Goal: Task Accomplishment & Management: Complete application form

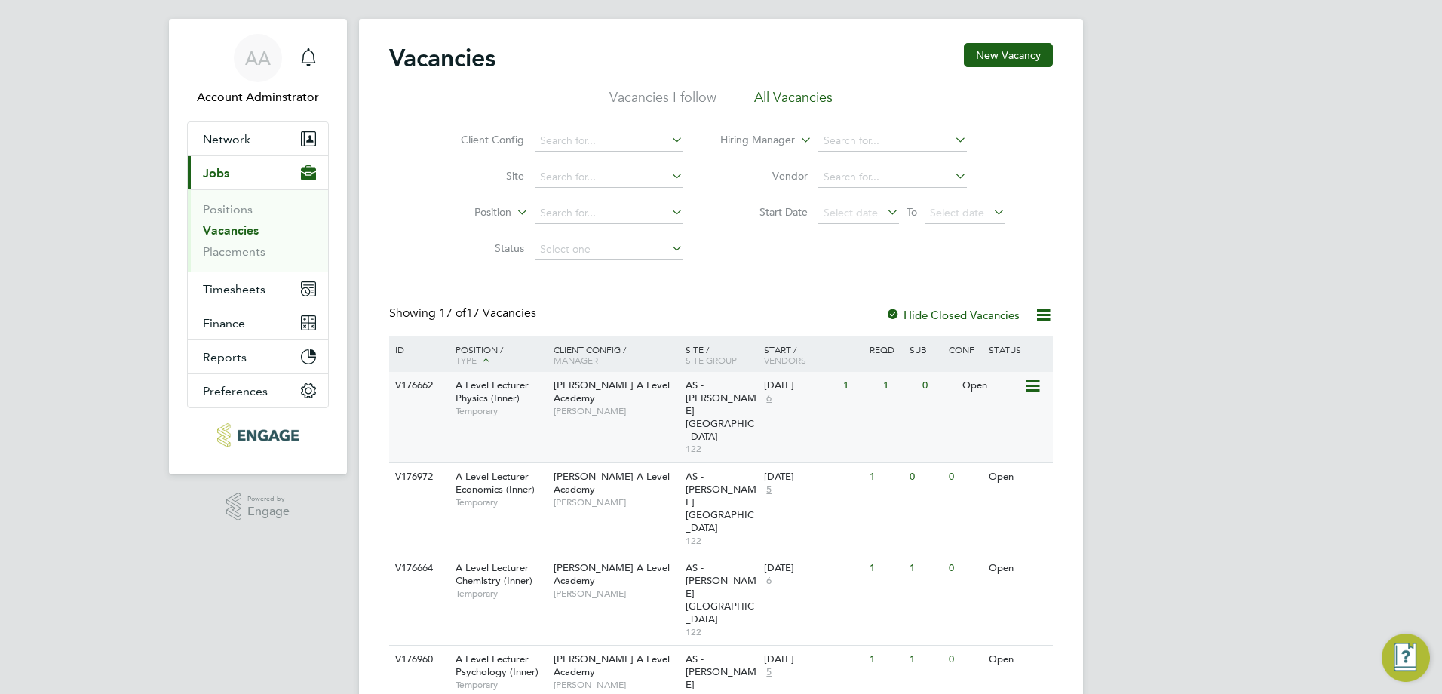
scroll to position [24, 0]
click at [310, 64] on icon "Main navigation" at bounding box center [308, 64] width 4 height 2
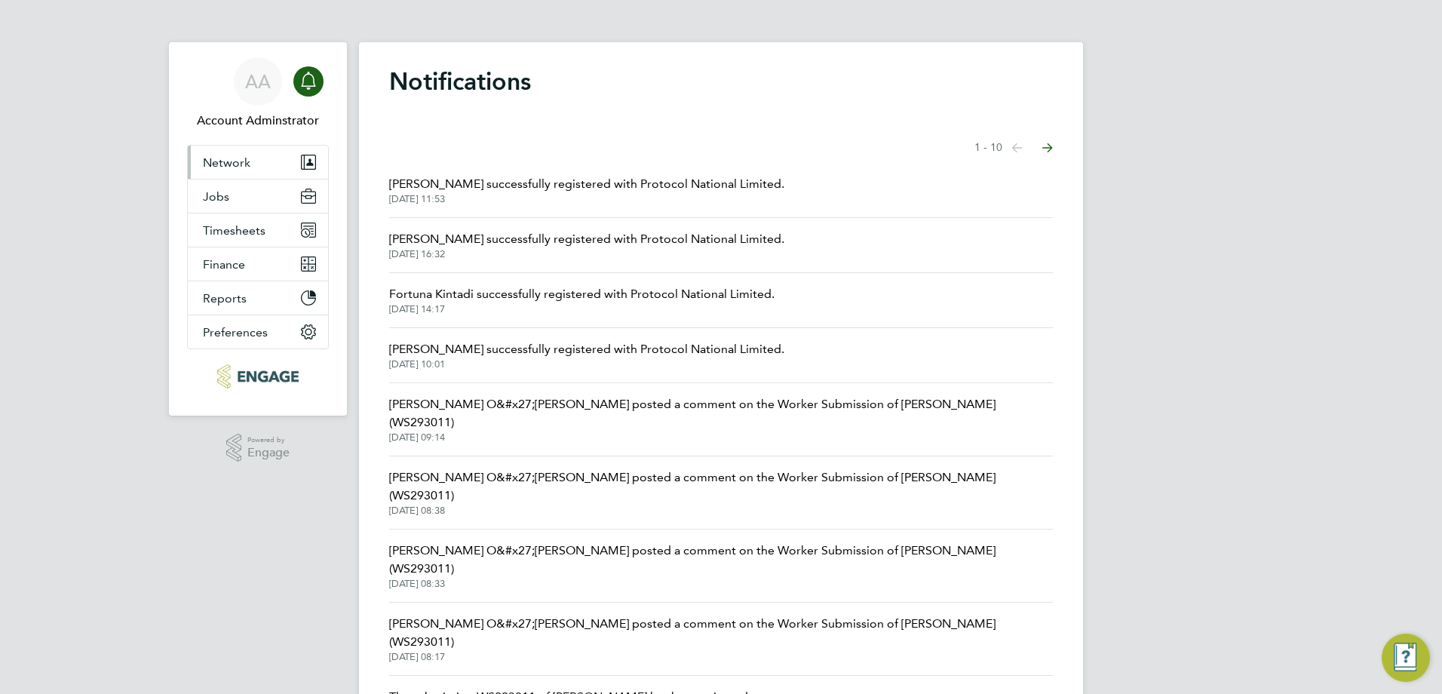
click at [233, 161] on span "Network" at bounding box center [226, 162] width 47 height 14
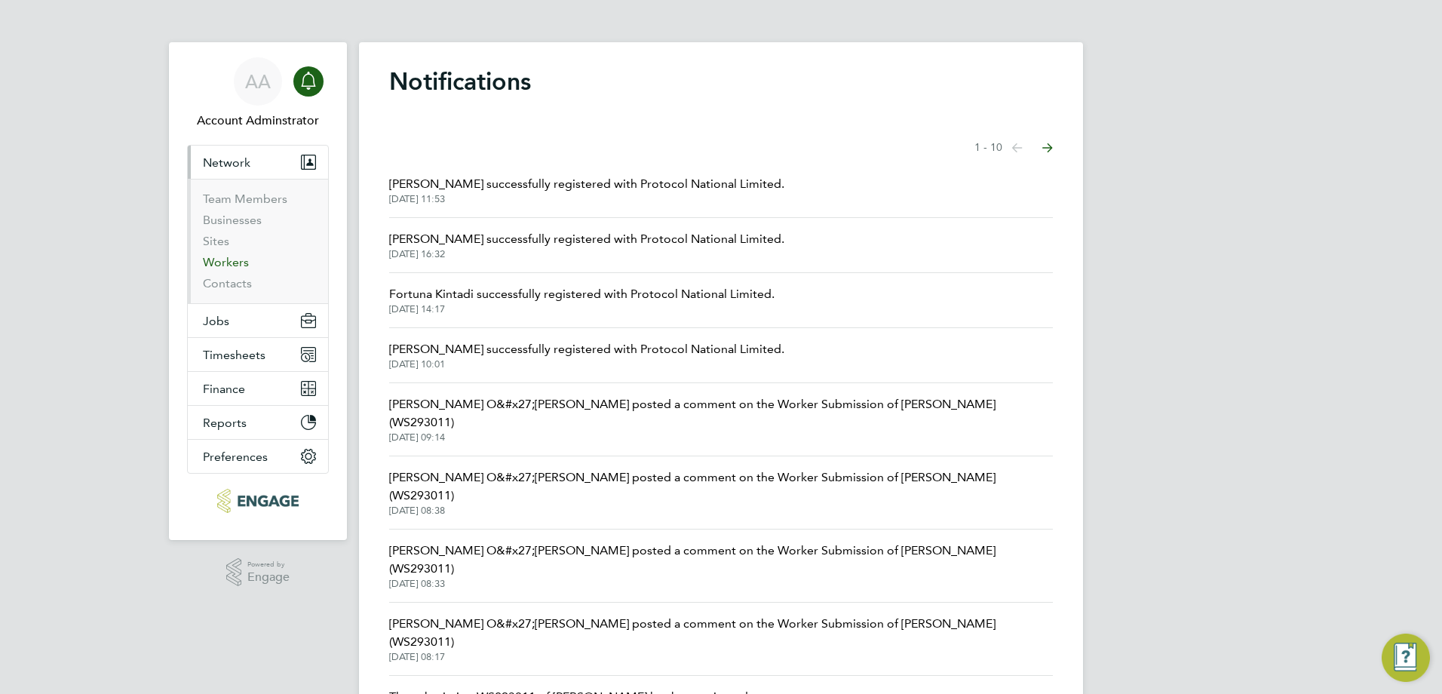
click at [231, 268] on link "Workers" at bounding box center [226, 262] width 46 height 14
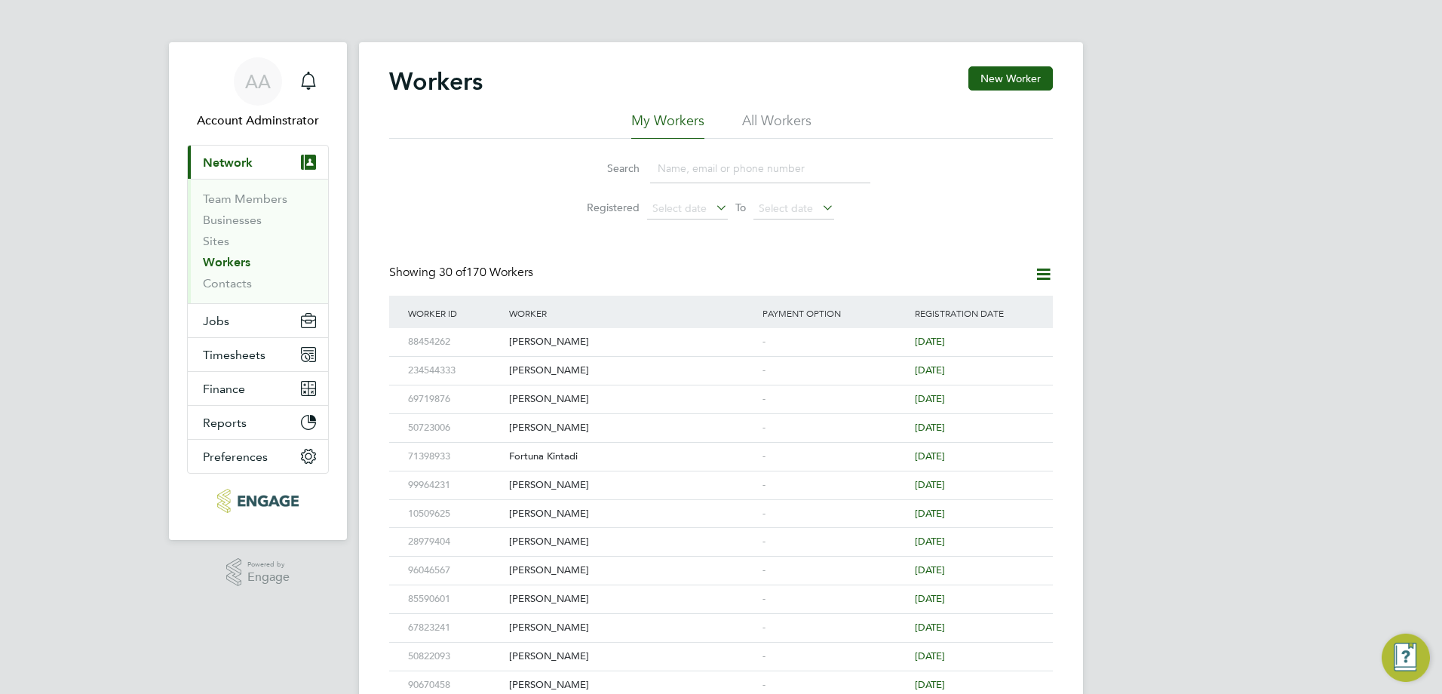
click at [745, 178] on input at bounding box center [760, 168] width 220 height 29
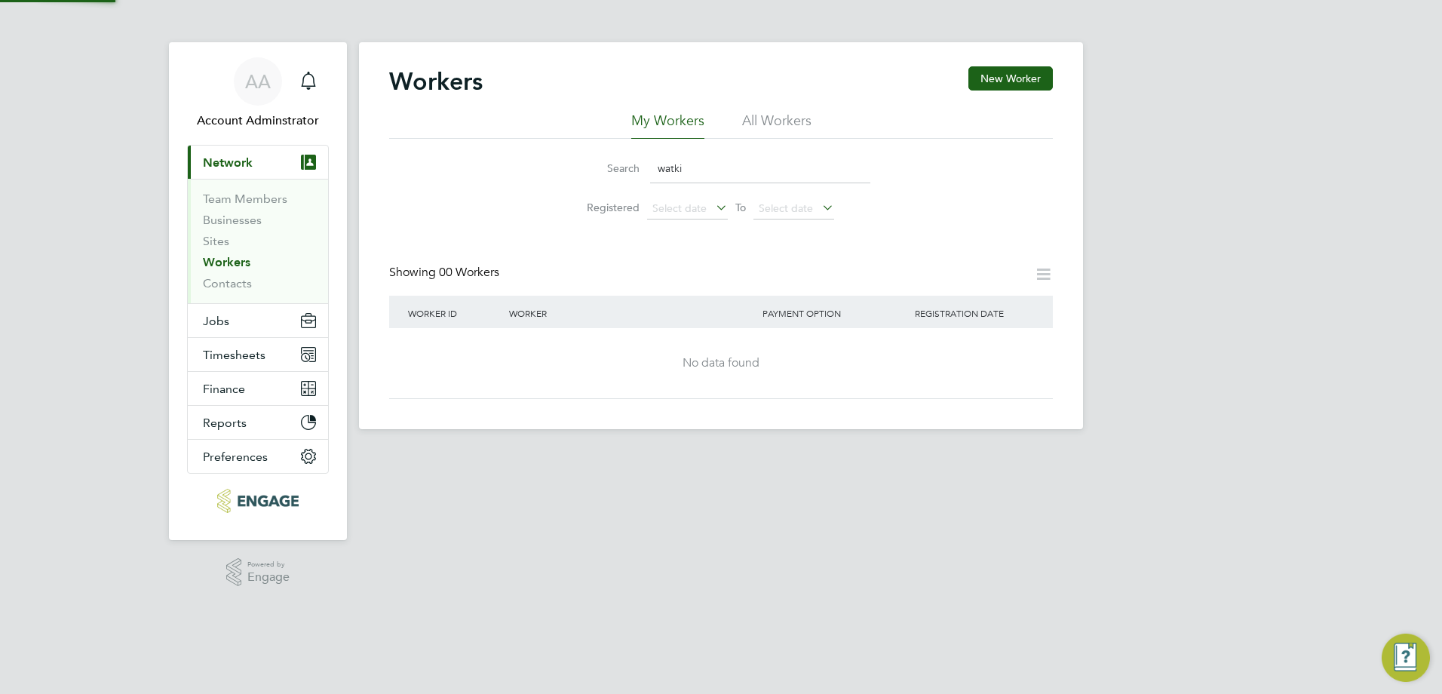
click at [783, 111] on div "Workers New Worker" at bounding box center [720, 88] width 663 height 45
click at [765, 124] on li "All Workers" at bounding box center [776, 125] width 69 height 27
click at [706, 160] on input "watki" at bounding box center [760, 168] width 220 height 29
type input "w"
type input "wat"
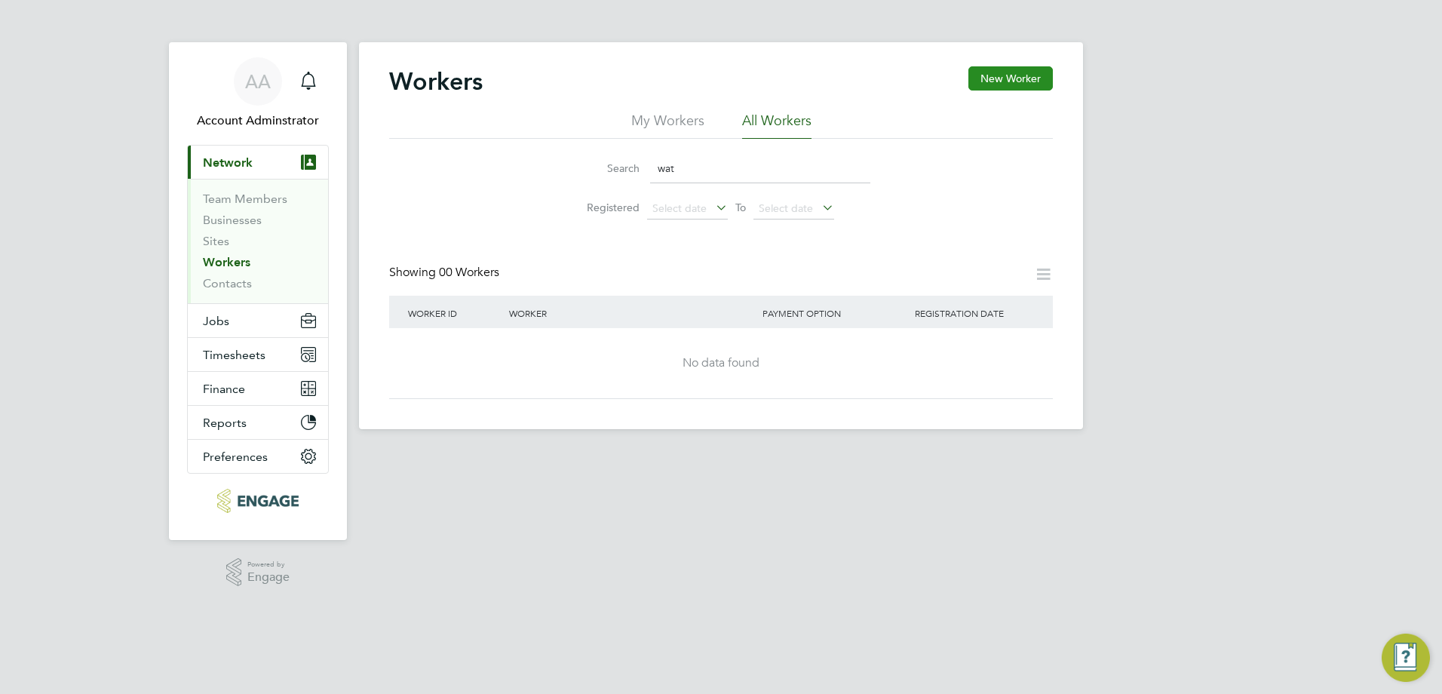
click at [1017, 82] on button "New Worker" at bounding box center [1010, 78] width 84 height 24
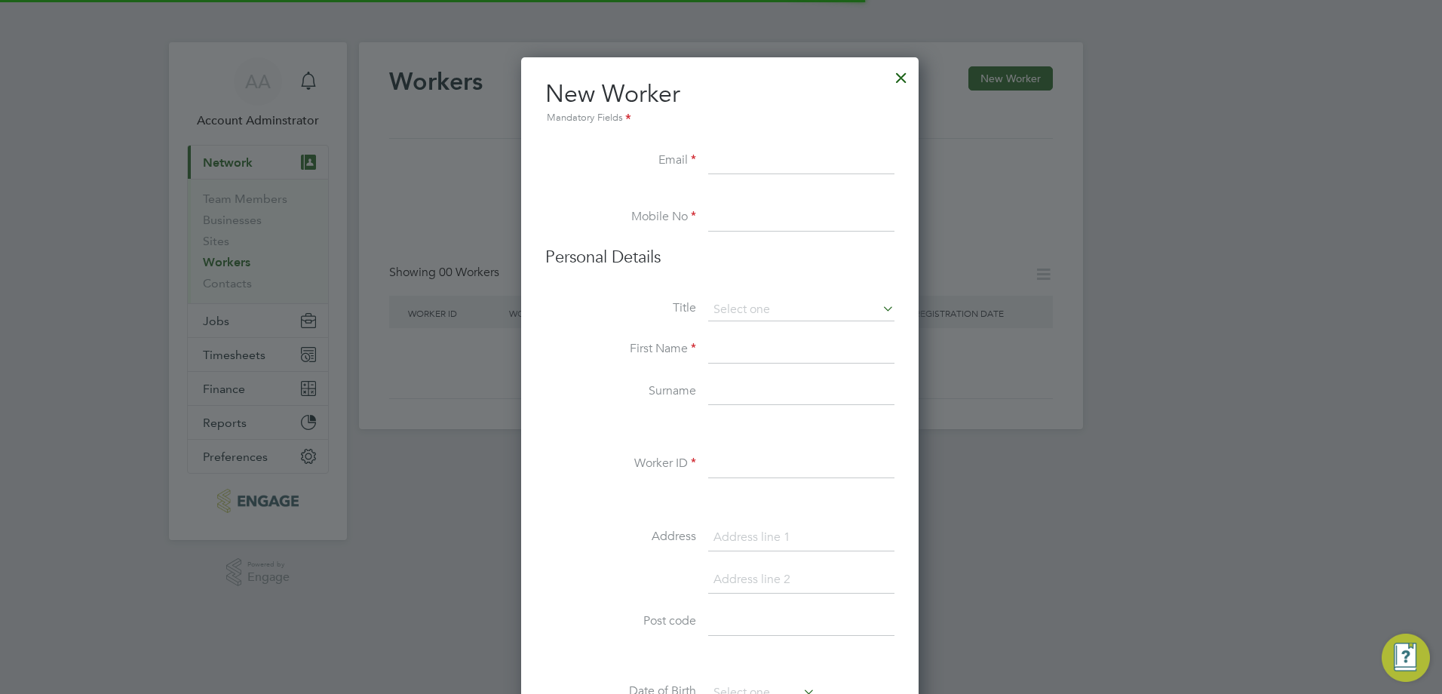
scroll to position [1283, 400]
click at [758, 167] on input at bounding box center [801, 161] width 186 height 27
click at [696, 156] on li "Email" at bounding box center [719, 169] width 349 height 42
click at [744, 158] on input at bounding box center [801, 161] width 186 height 27
click at [728, 161] on input at bounding box center [801, 161] width 186 height 27
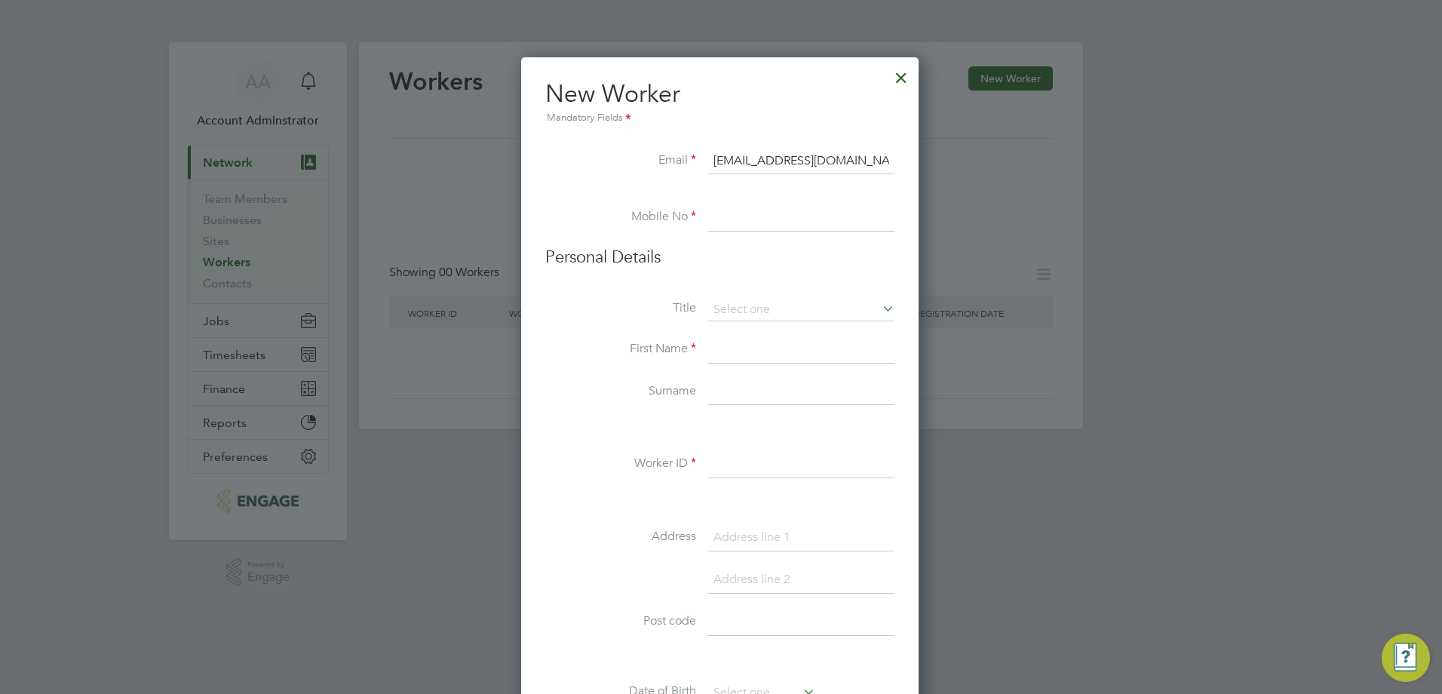
type input "[EMAIL_ADDRESS][DOMAIN_NAME]"
click at [642, 263] on h3 "Personal Details" at bounding box center [719, 258] width 349 height 22
click at [755, 218] on input at bounding box center [801, 217] width 186 height 27
click at [695, 222] on label "Mobile No" at bounding box center [620, 217] width 151 height 16
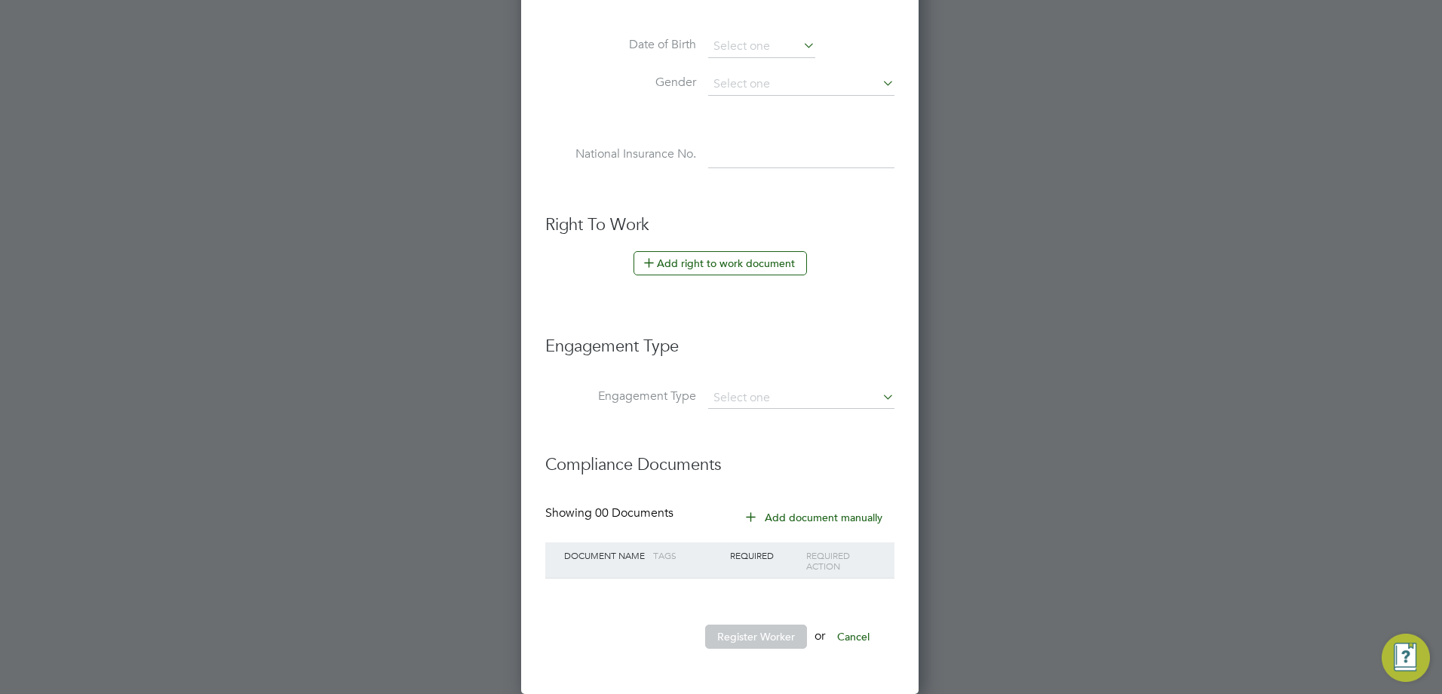
scroll to position [0, 0]
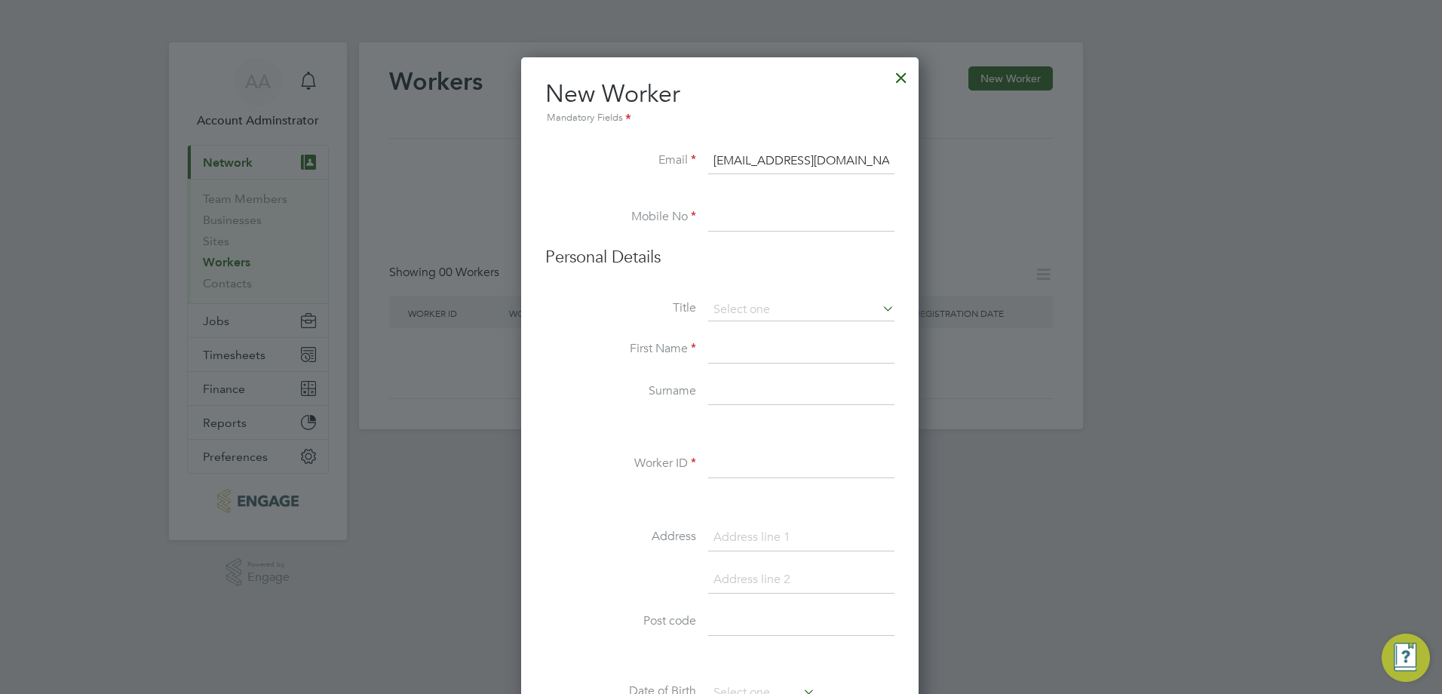
click at [737, 216] on input at bounding box center [801, 217] width 186 height 27
click at [680, 345] on label "First Name" at bounding box center [620, 349] width 151 height 16
click at [720, 357] on input at bounding box center [801, 349] width 186 height 27
type input "[PERSON_NAME]"
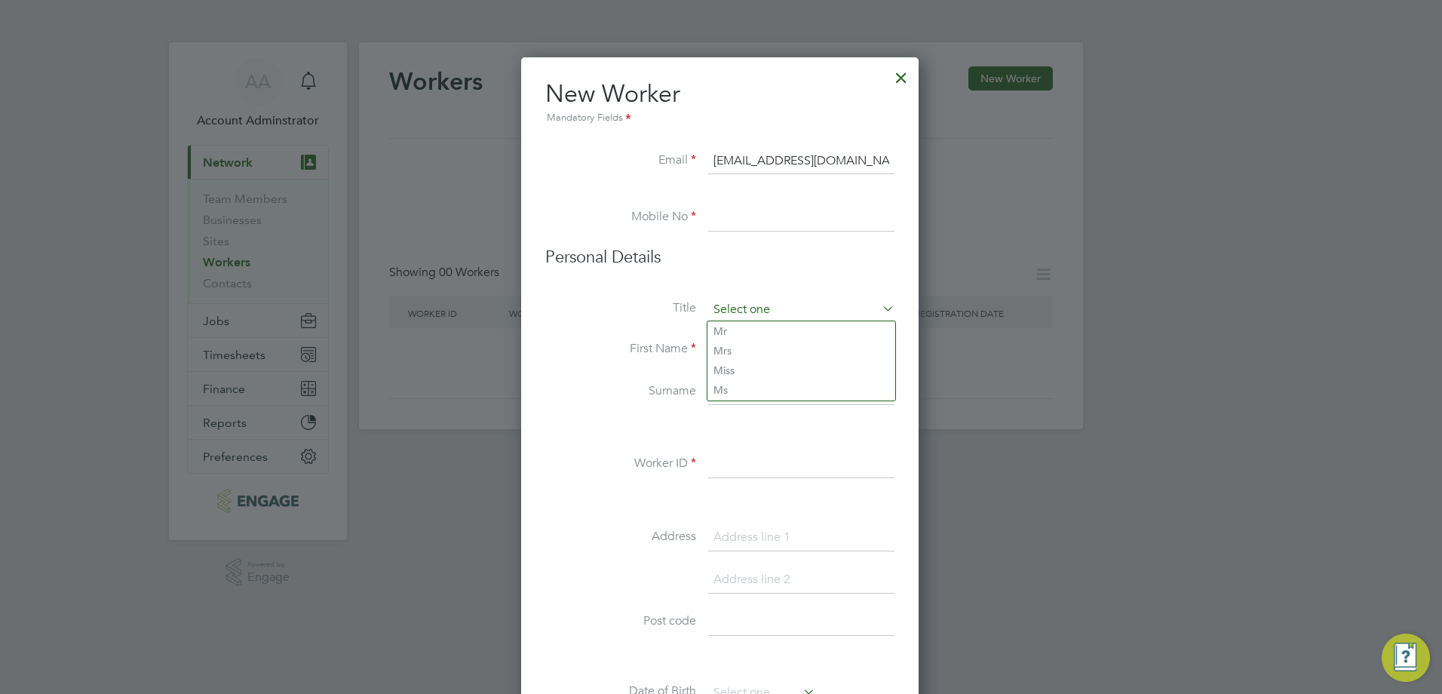
click at [745, 305] on input at bounding box center [801, 310] width 186 height 23
click at [761, 391] on li "Ms" at bounding box center [801, 390] width 188 height 20
type input "Ms"
click at [737, 219] on input at bounding box center [801, 217] width 186 height 27
click at [725, 216] on input at bounding box center [801, 217] width 186 height 27
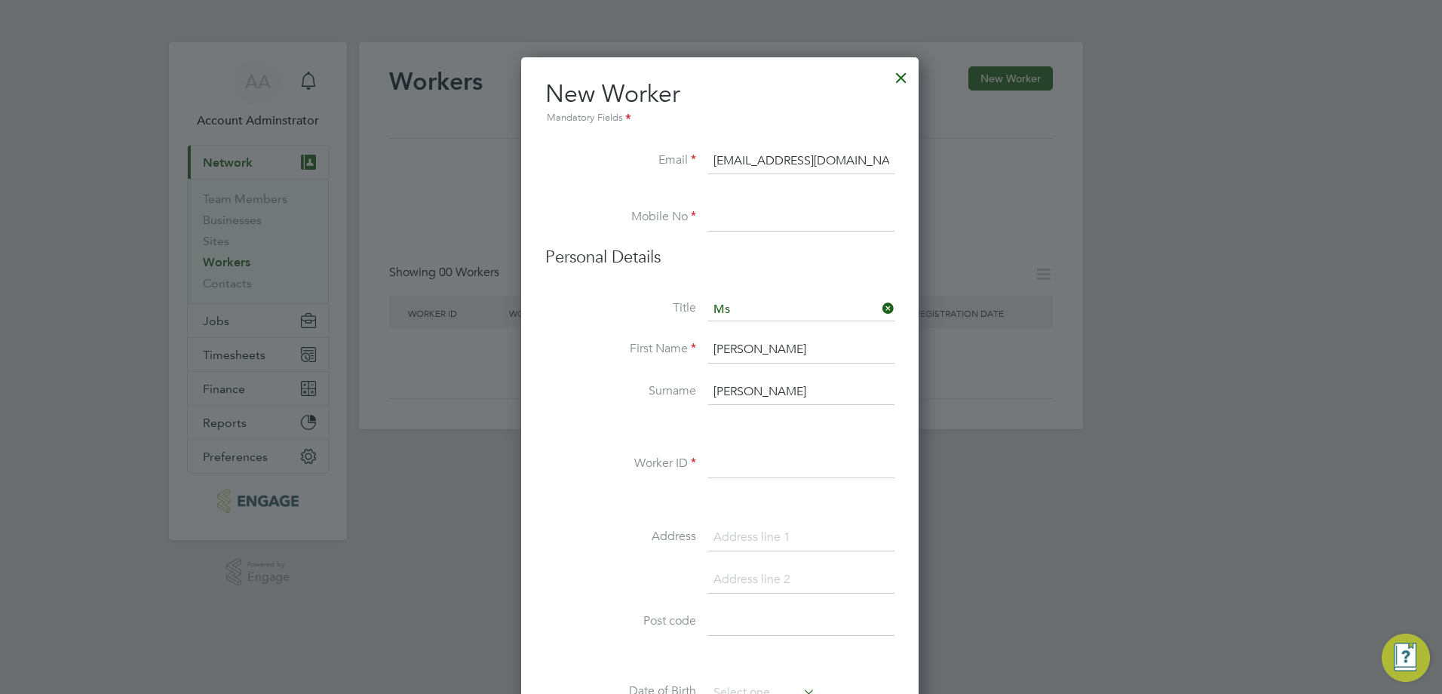
click at [590, 315] on label "Title" at bounding box center [620, 308] width 151 height 16
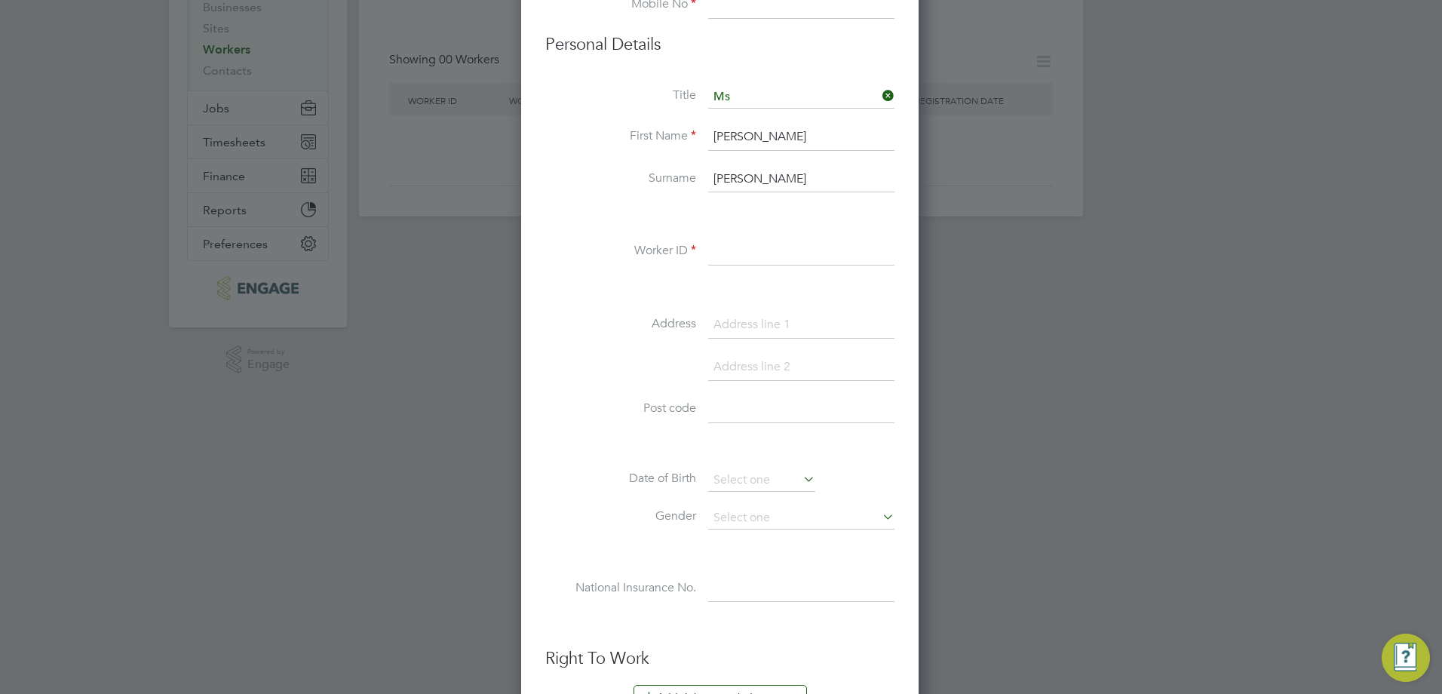
scroll to position [223, 0]
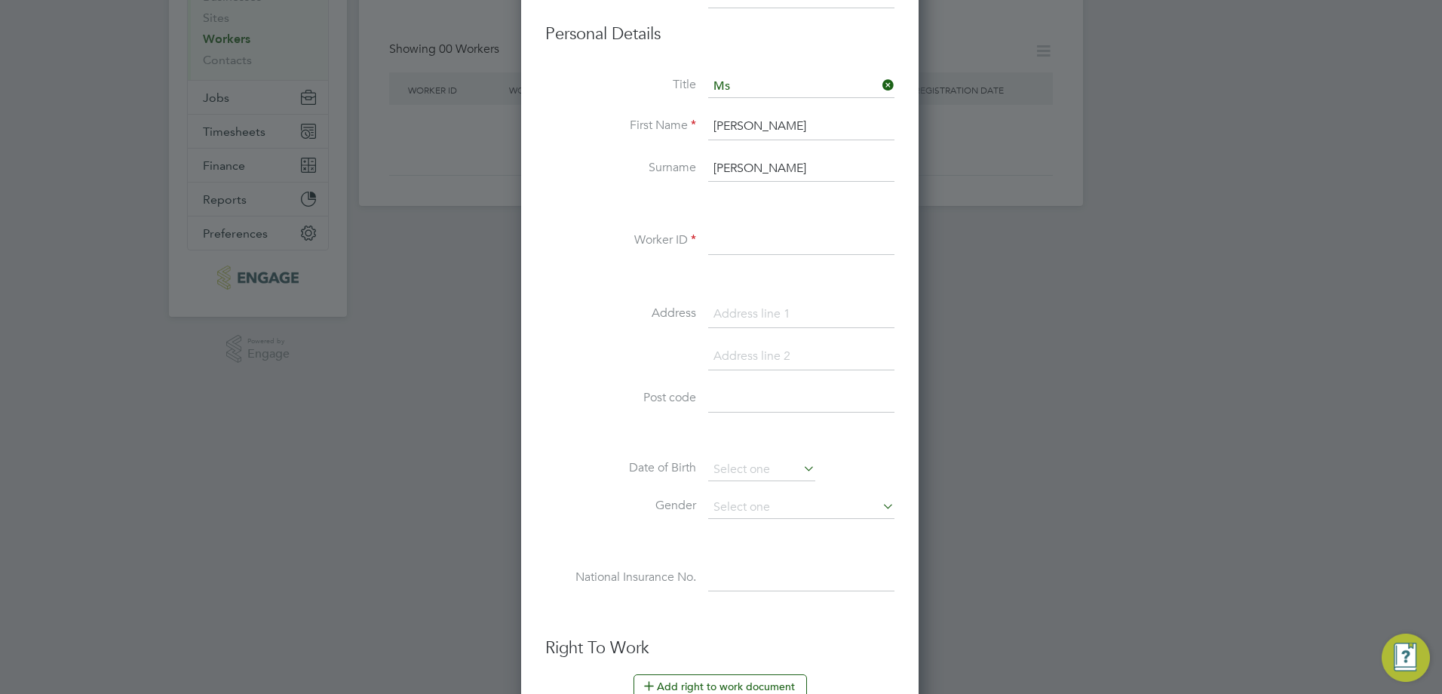
click at [735, 238] on input at bounding box center [801, 241] width 186 height 27
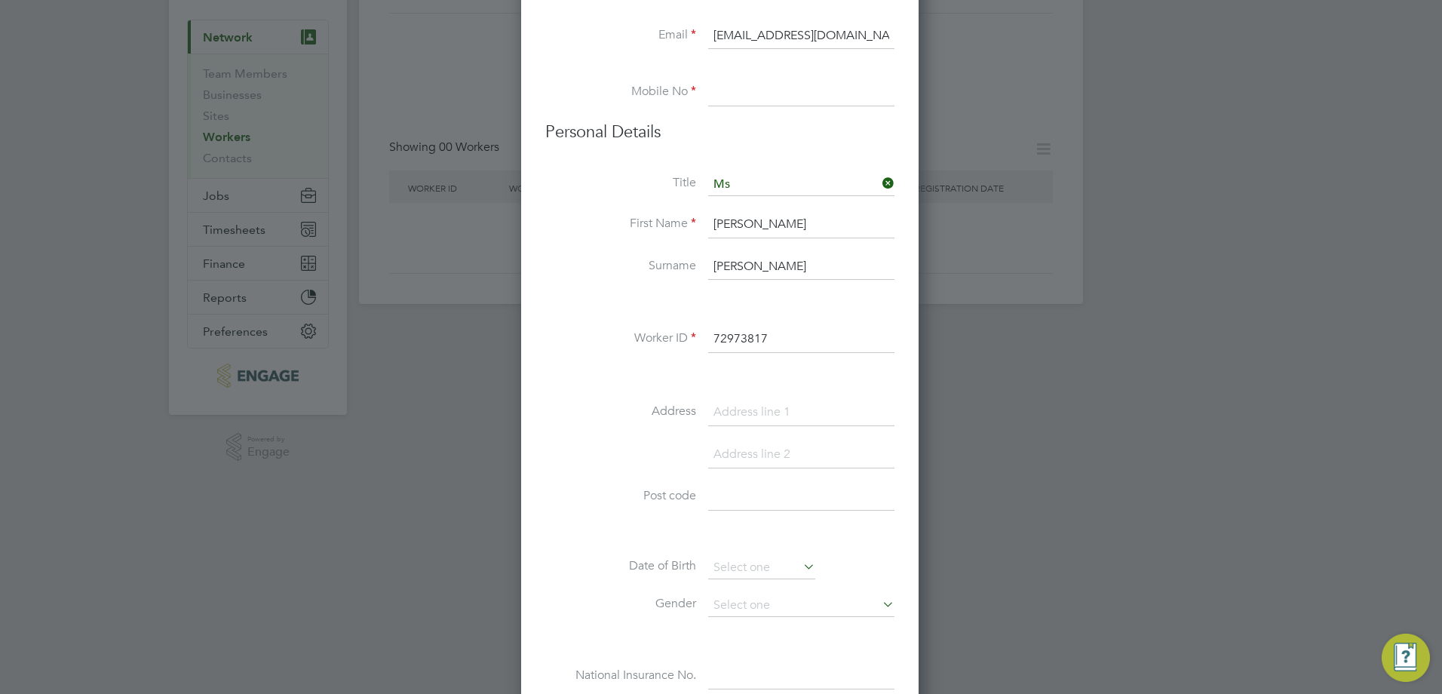
scroll to position [124, 0]
type input "72973817"
click at [755, 105] on input at bounding box center [801, 93] width 186 height 27
type input "07516799110"
click at [719, 128] on h3 "Personal Details" at bounding box center [719, 133] width 349 height 22
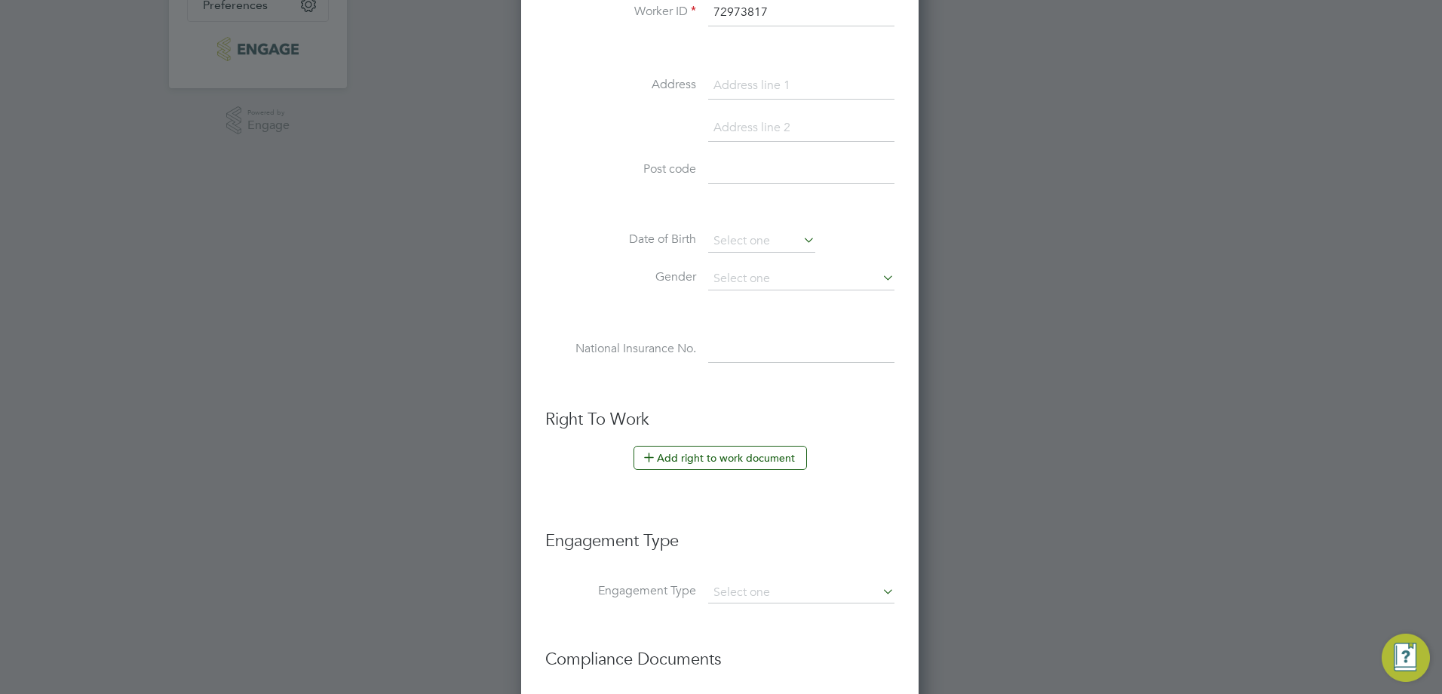
scroll to position [646, 0]
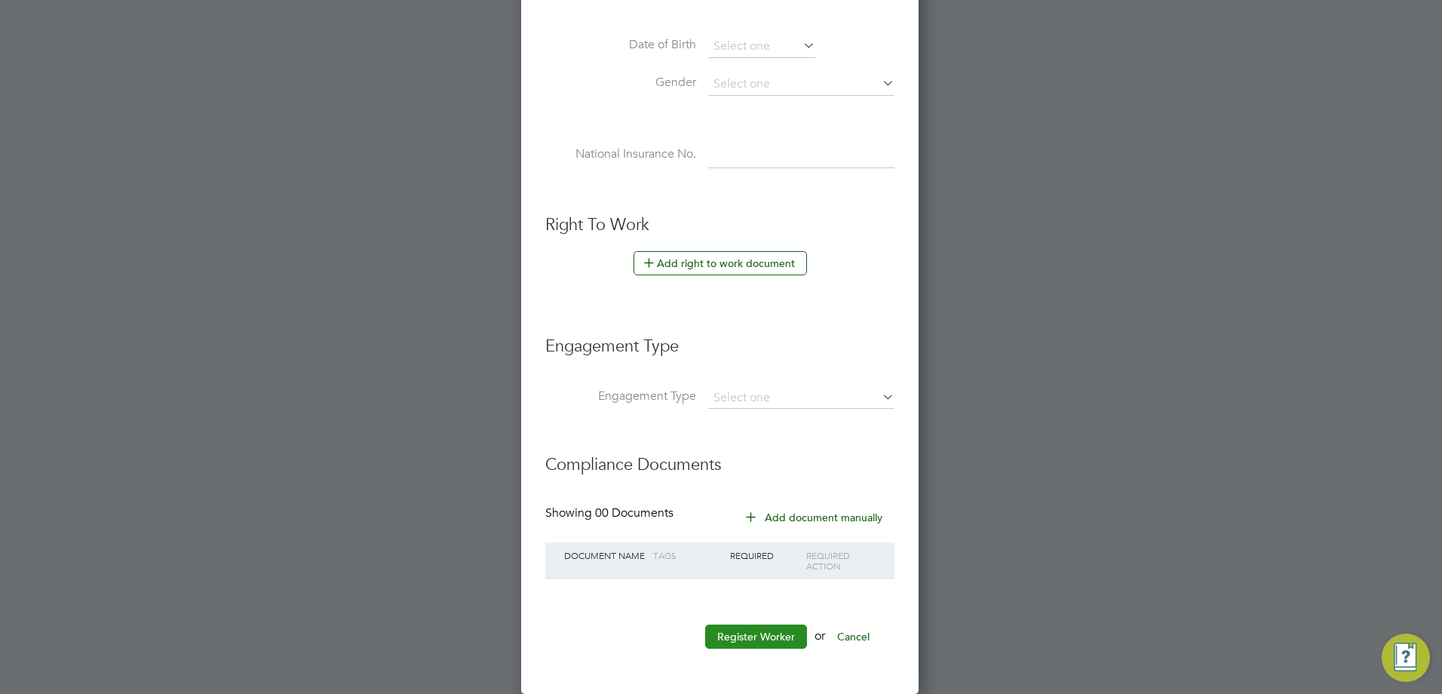
click at [759, 629] on button "Register Worker" at bounding box center [756, 636] width 102 height 24
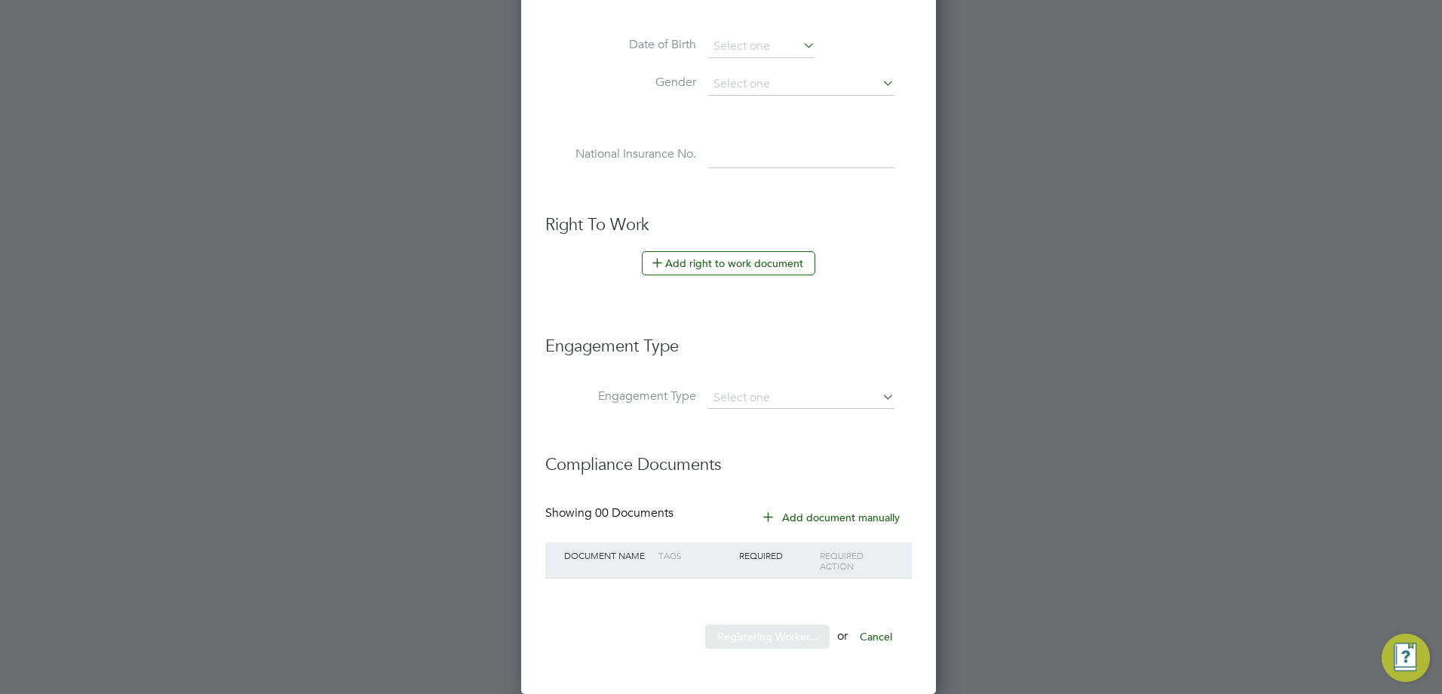
scroll to position [0, 0]
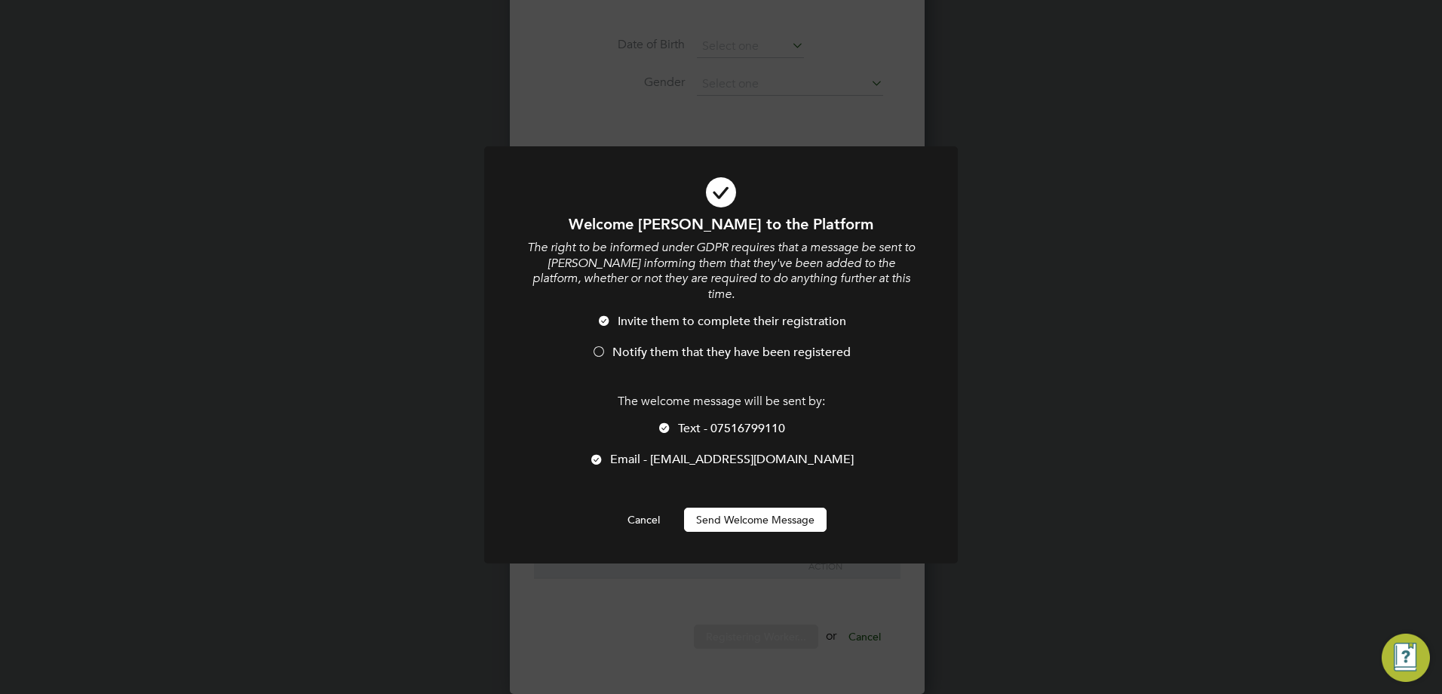
click at [607, 345] on li "Notify them that they have been registered" at bounding box center [721, 360] width 392 height 31
click at [752, 507] on button "Send Welcome Message" at bounding box center [755, 519] width 142 height 24
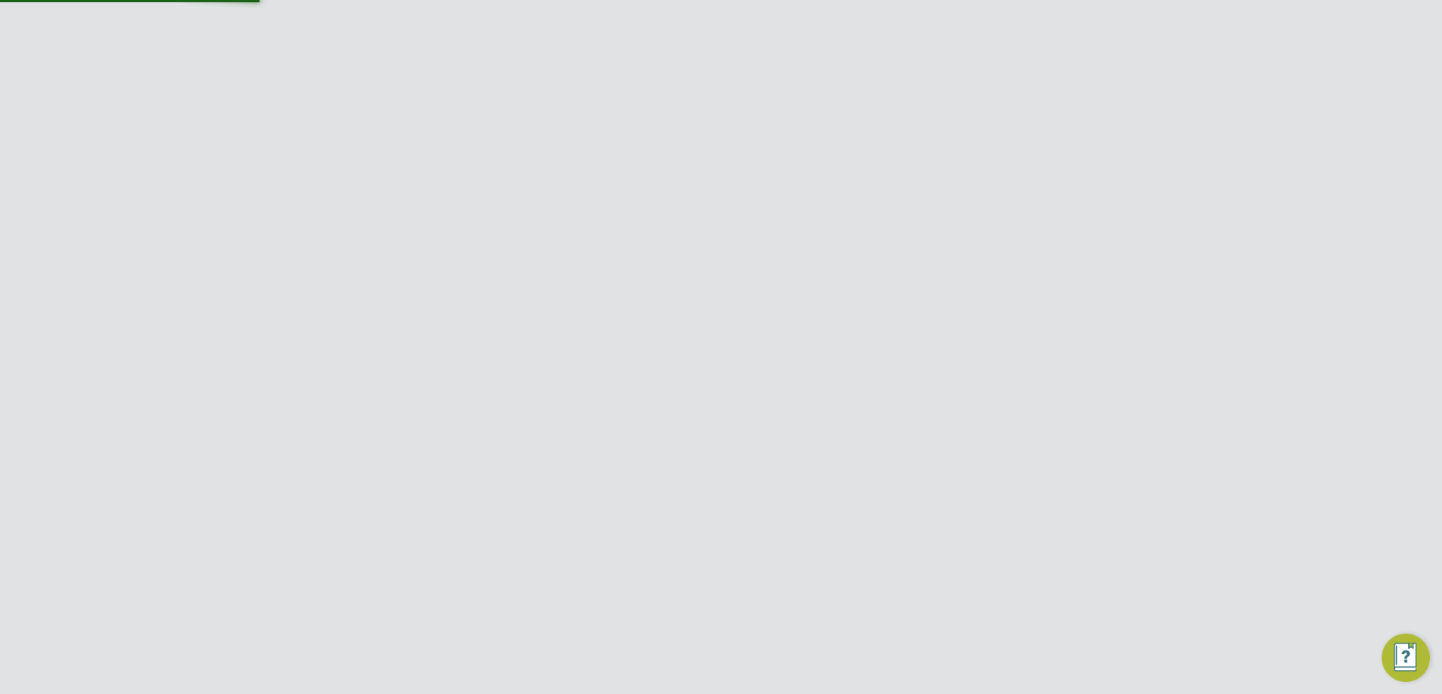
scroll to position [0, 0]
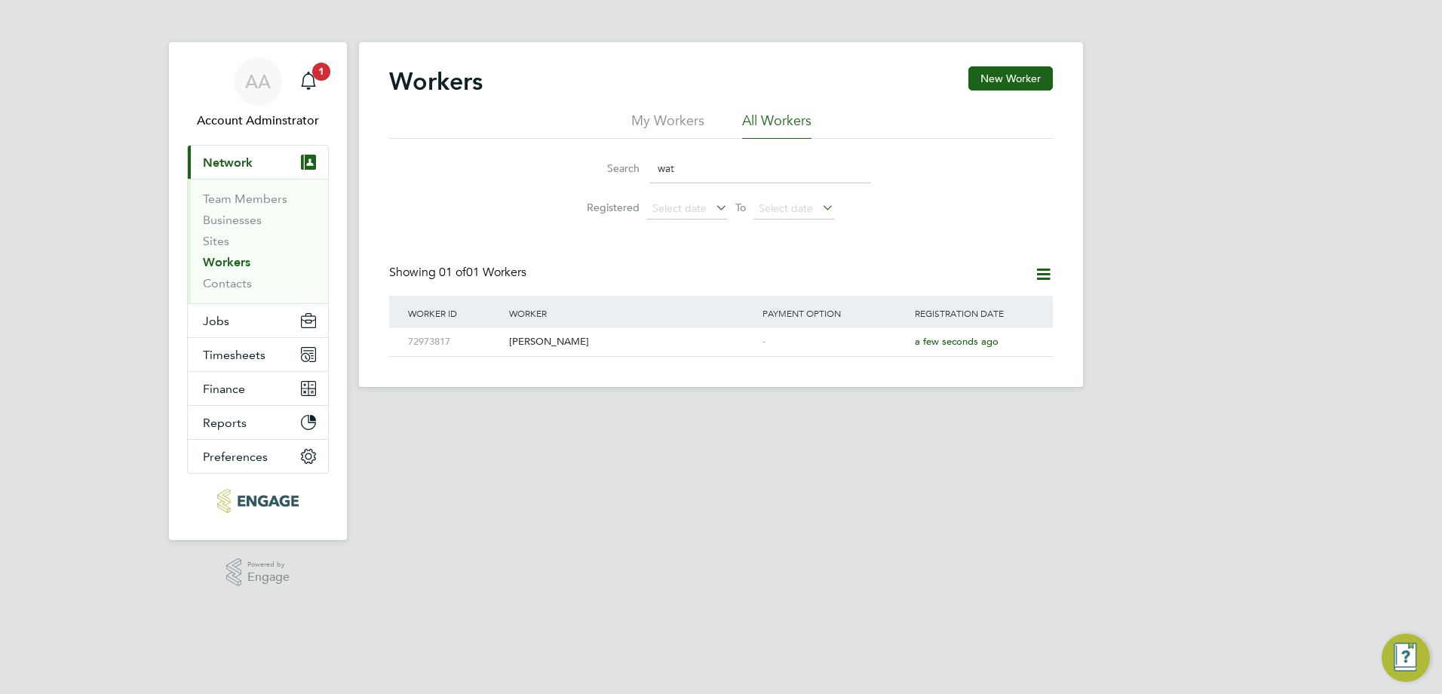
click at [138, 116] on div "AA Account Adminstrator Notifications 1 Applications: Current page: Network Tea…" at bounding box center [721, 205] width 1442 height 411
click at [221, 308] on button "Jobs" at bounding box center [258, 320] width 140 height 33
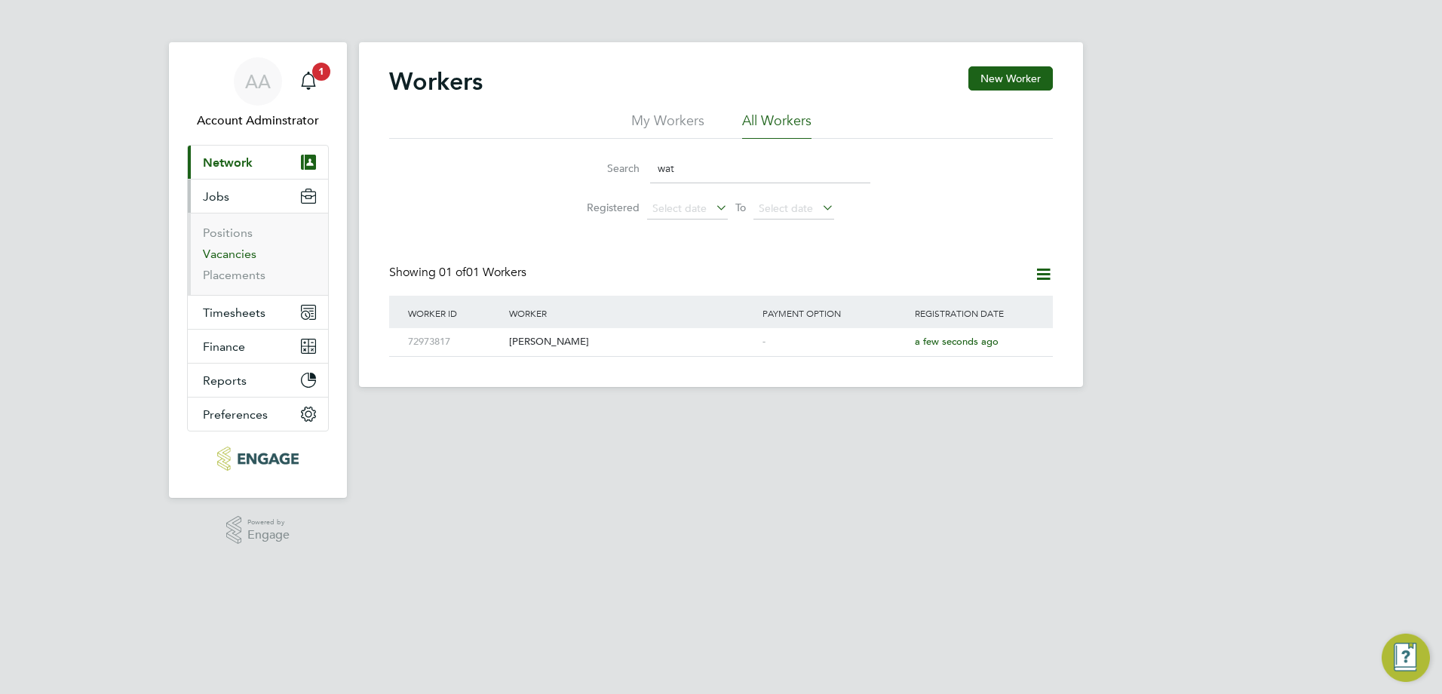
click at [232, 259] on link "Vacancies" at bounding box center [230, 254] width 54 height 14
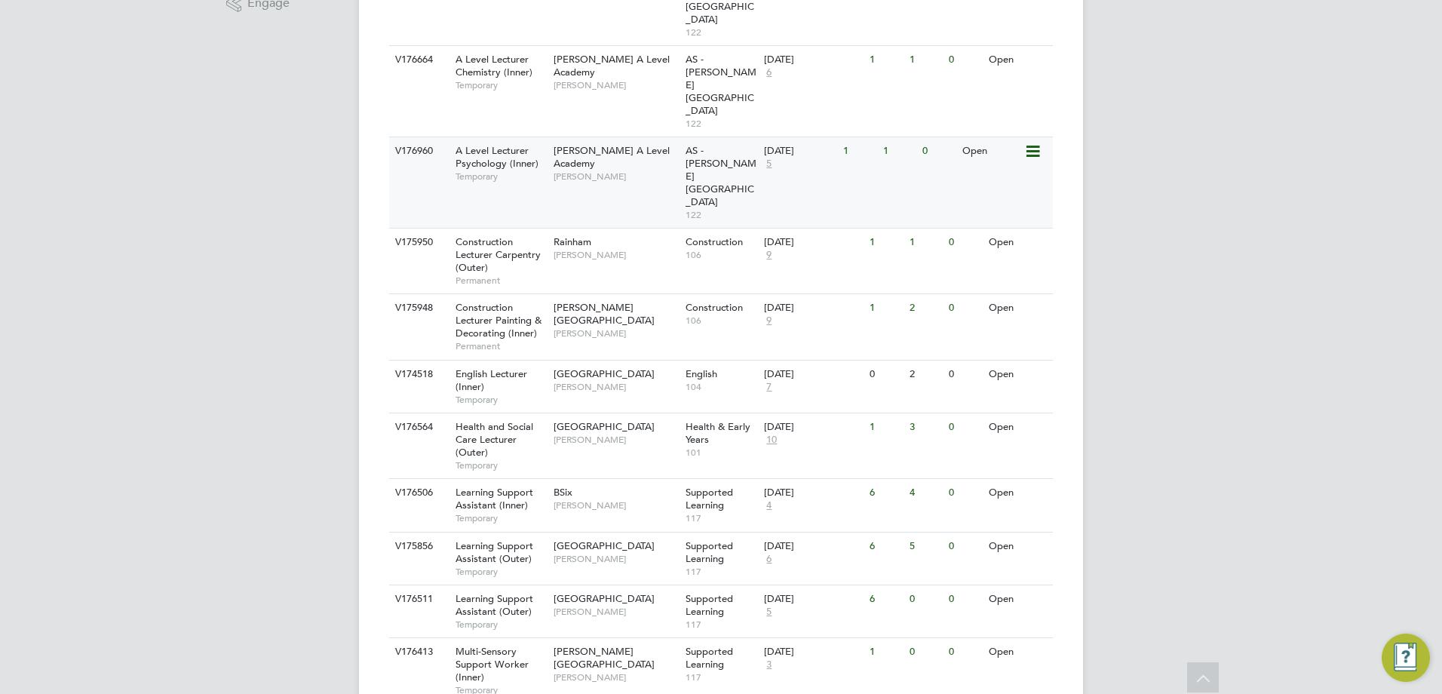
scroll to position [545, 0]
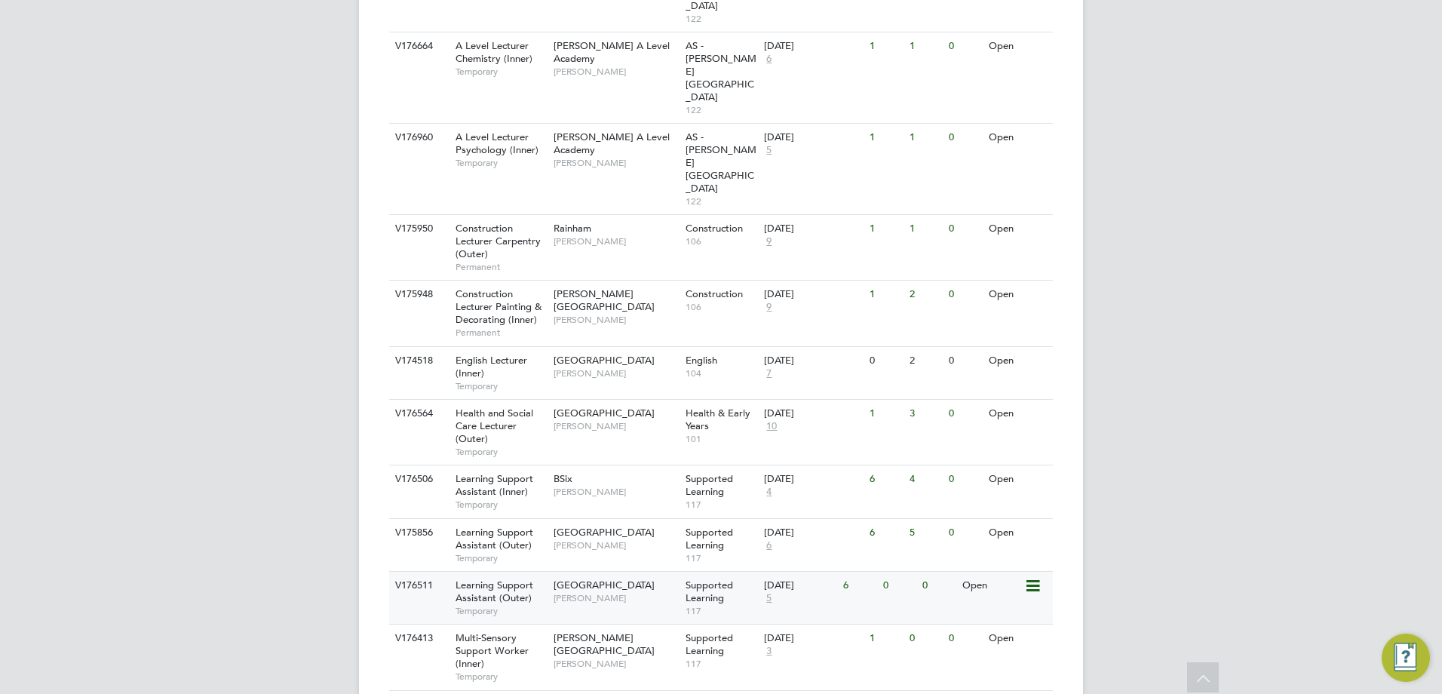
click at [506, 578] on span "Learning Support Assistant (Outer)" at bounding box center [494, 591] width 78 height 26
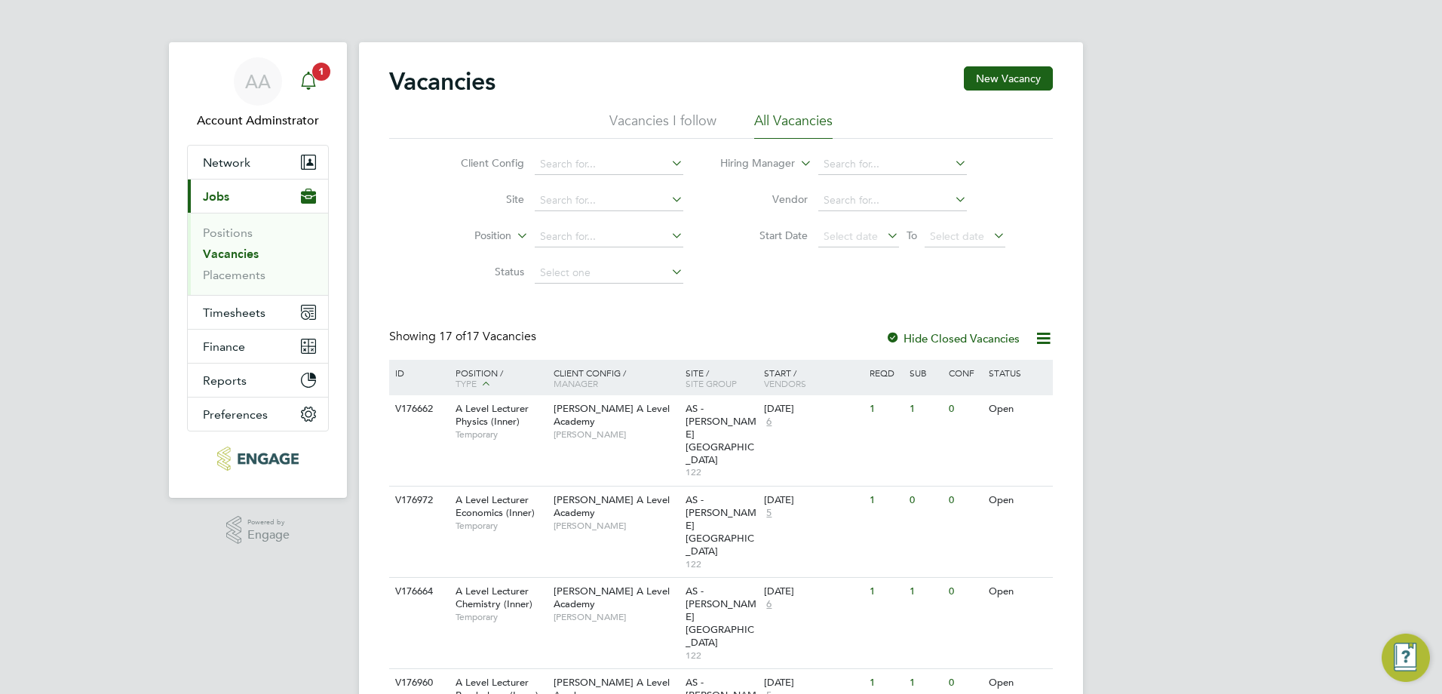
click at [310, 76] on icon "Main navigation" at bounding box center [308, 81] width 18 height 18
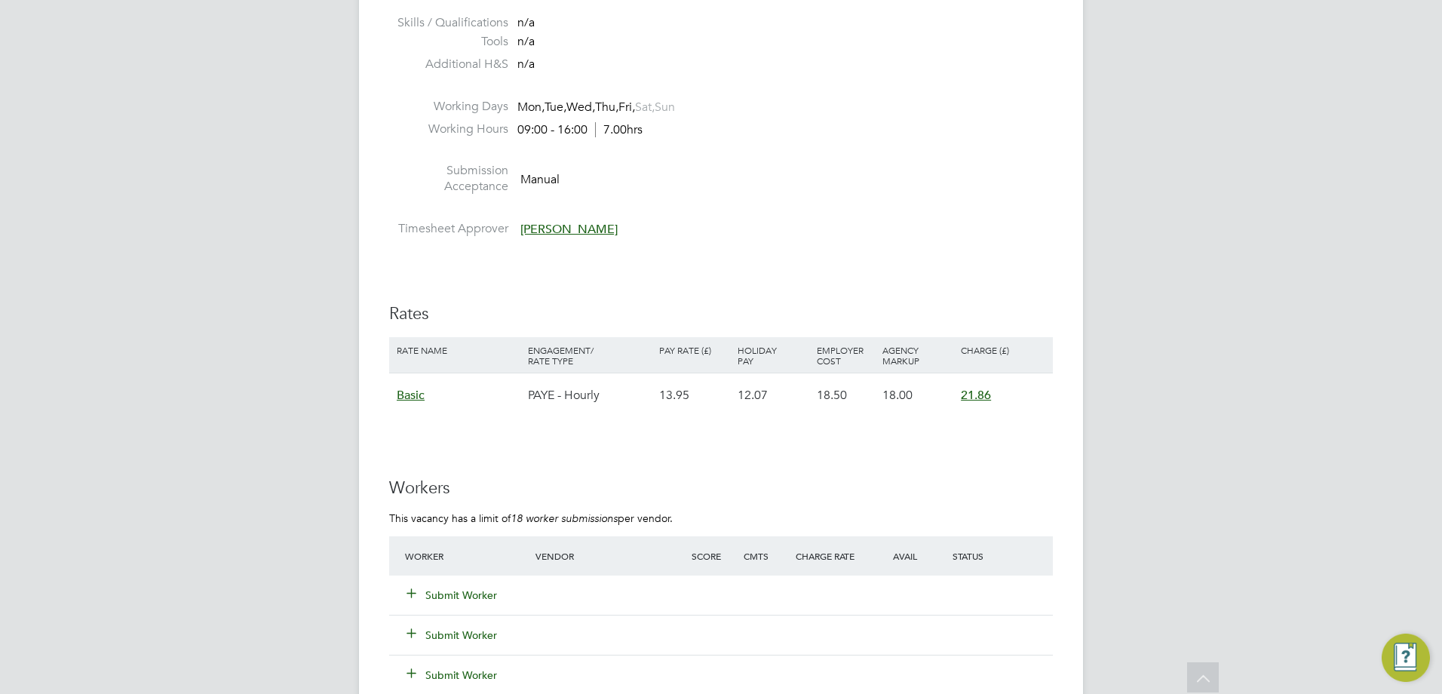
scroll to position [2492, 0]
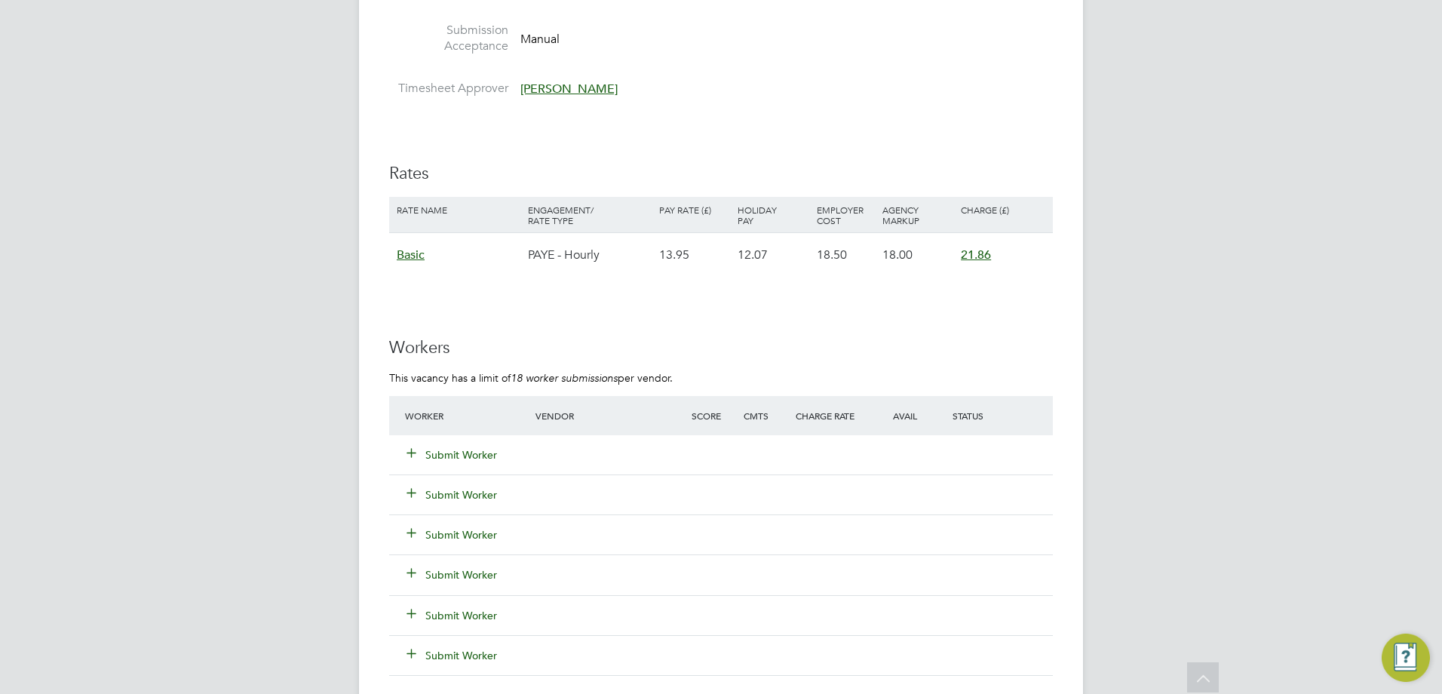
click at [443, 433] on div "Worker Vendor Score Cmts Charge Rate Avail Status" at bounding box center [720, 415] width 663 height 39
click at [452, 470] on div "Submit Worker" at bounding box center [720, 454] width 663 height 39
click at [452, 462] on div "Submit Worker" at bounding box center [479, 454] width 156 height 27
click at [457, 449] on button "Submit Worker" at bounding box center [452, 454] width 90 height 15
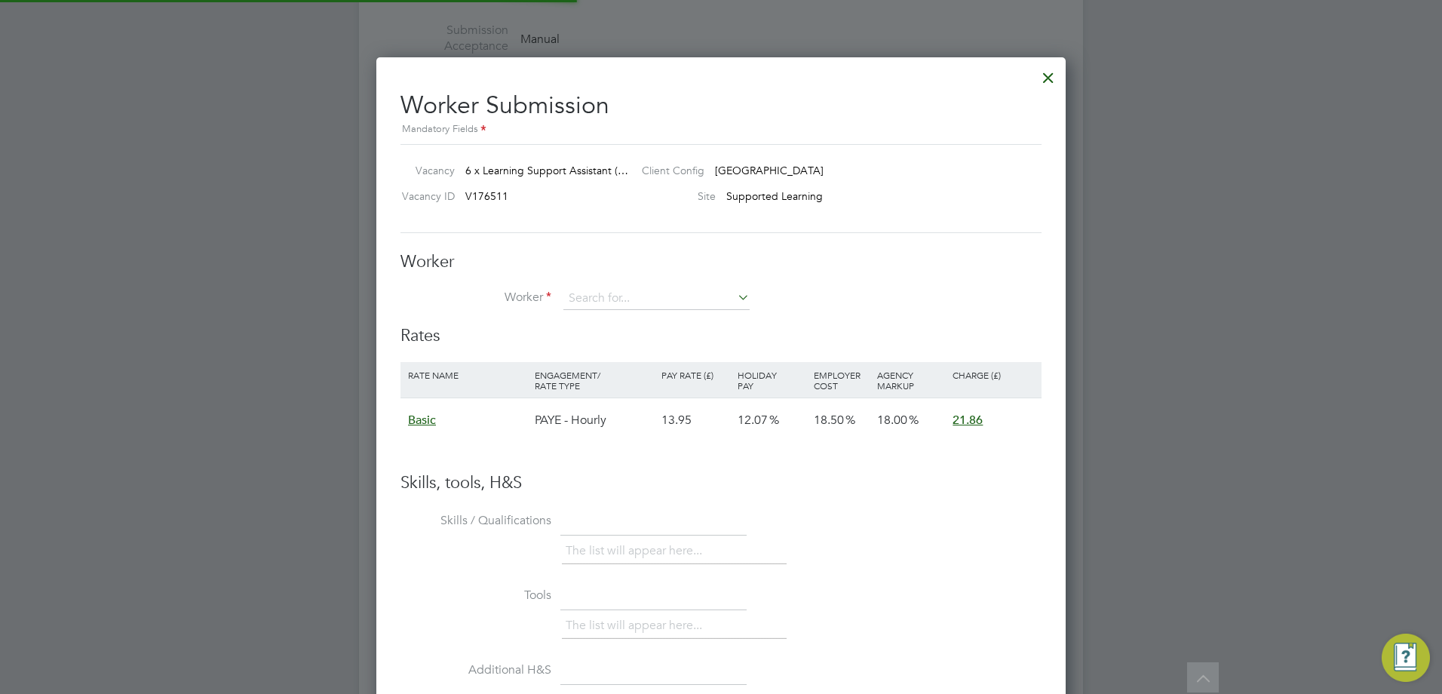
scroll to position [899, 690]
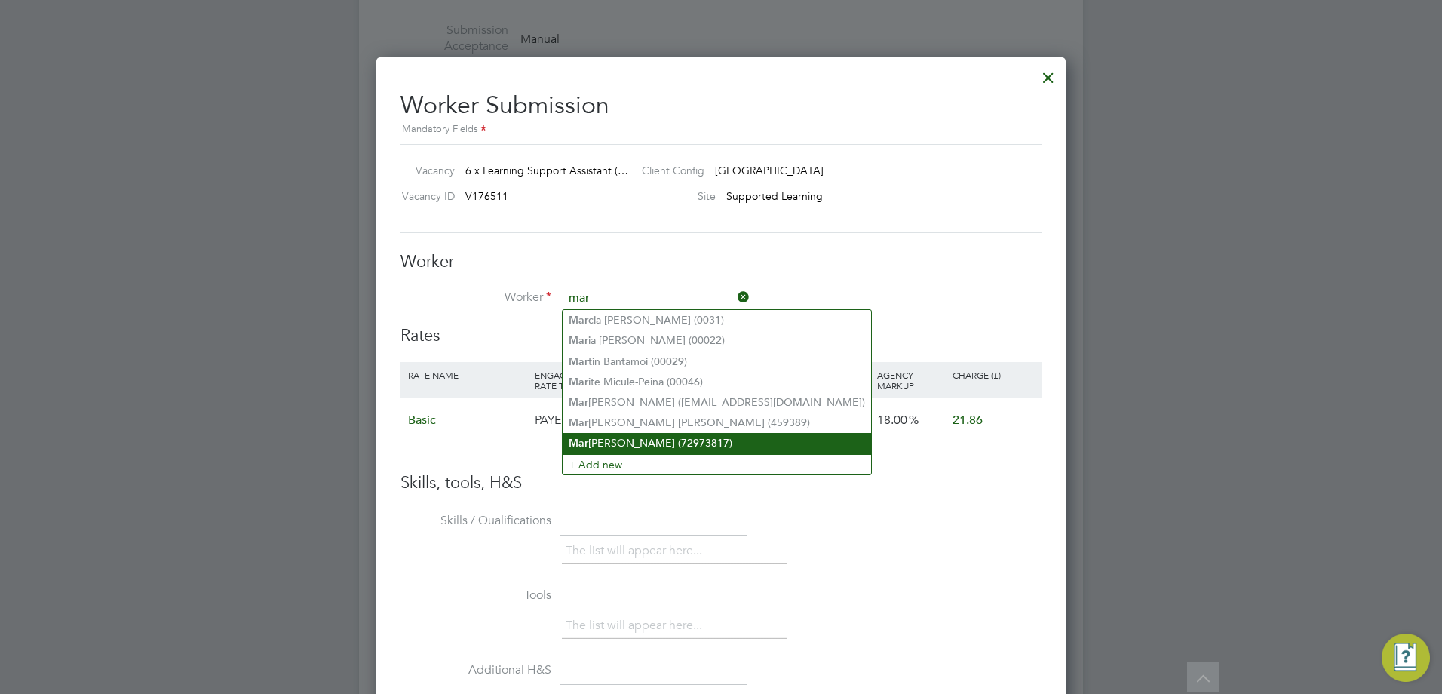
click at [643, 439] on li "Mar garet Watkinson (72973817)" at bounding box center [716, 443] width 308 height 20
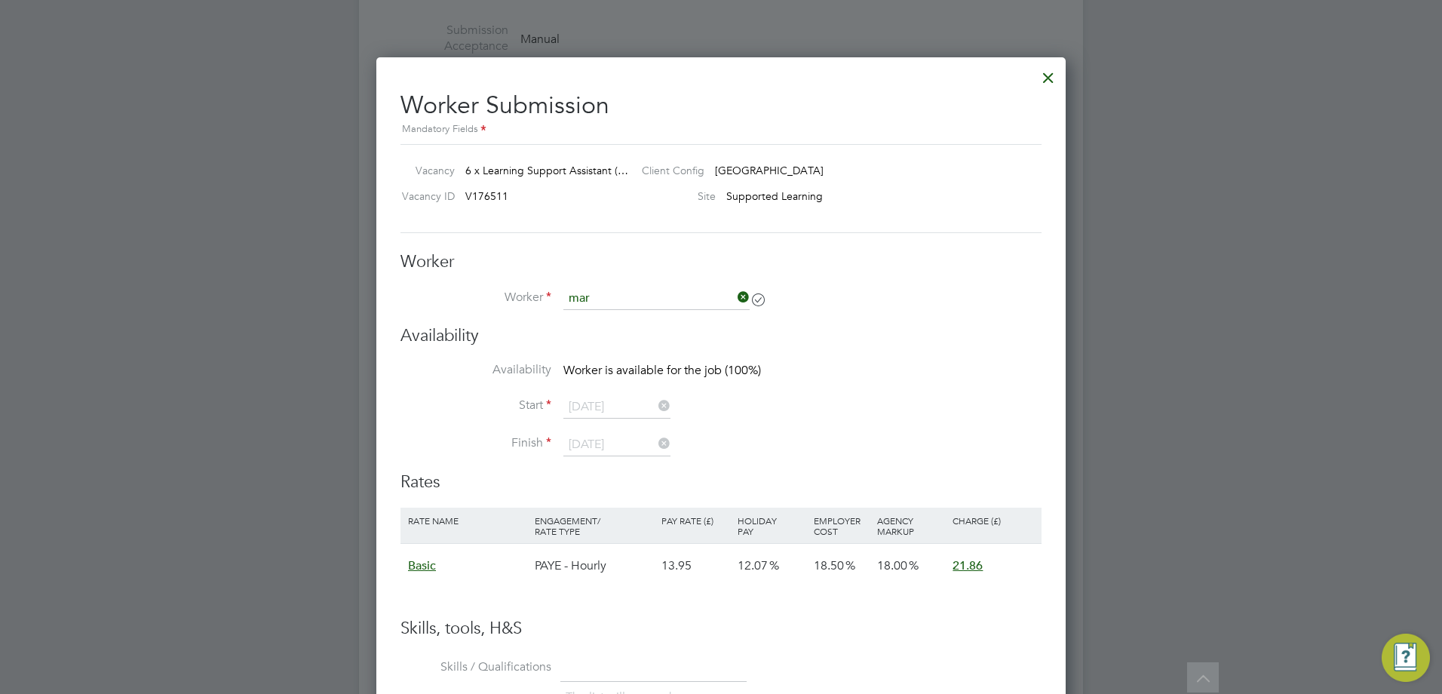
type input "Margaret Watkinson (72973817)"
click at [847, 389] on li "Availability Worker is available for the job (100%)" at bounding box center [720, 379] width 641 height 34
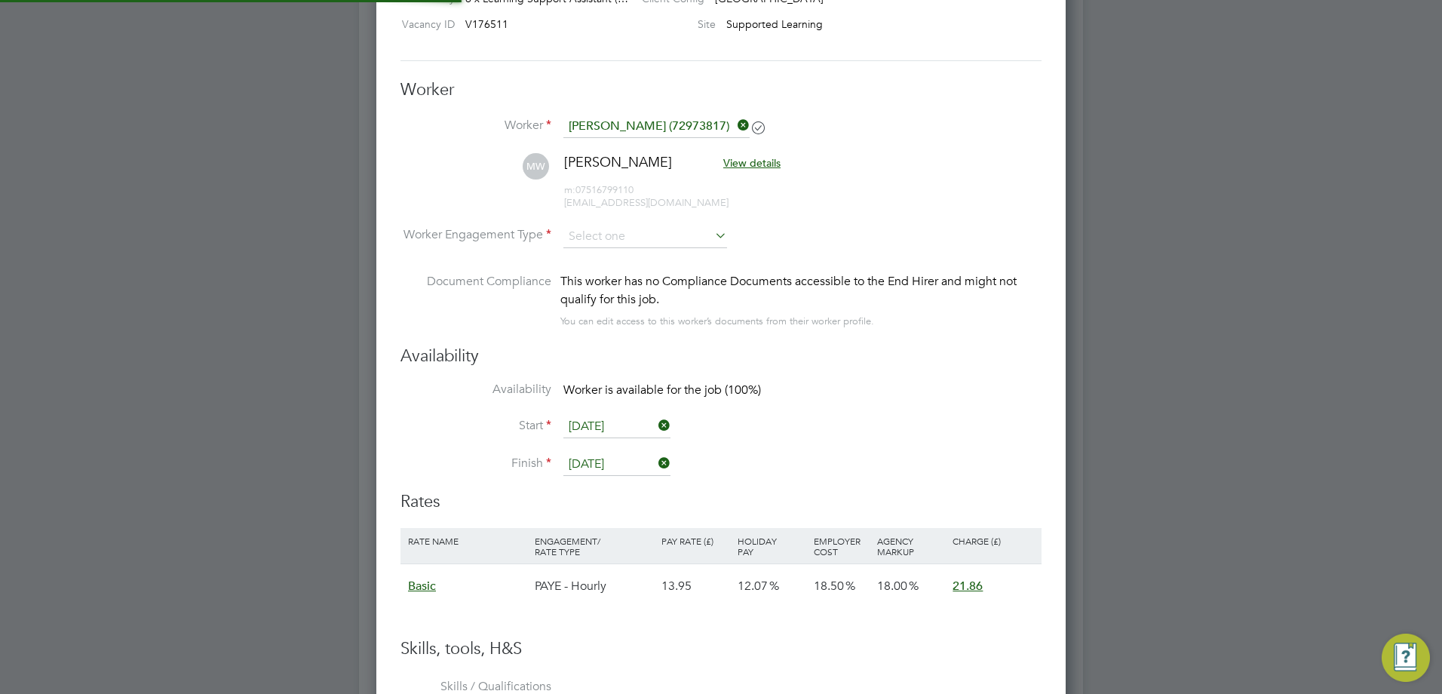
scroll to position [2665, 0]
drag, startPoint x: 826, startPoint y: 437, endPoint x: 688, endPoint y: 242, distance: 238.9
click at [688, 242] on input at bounding box center [645, 235] width 164 height 23
click at [661, 280] on li "PAYE" at bounding box center [644, 275] width 165 height 20
type input "PAYE"
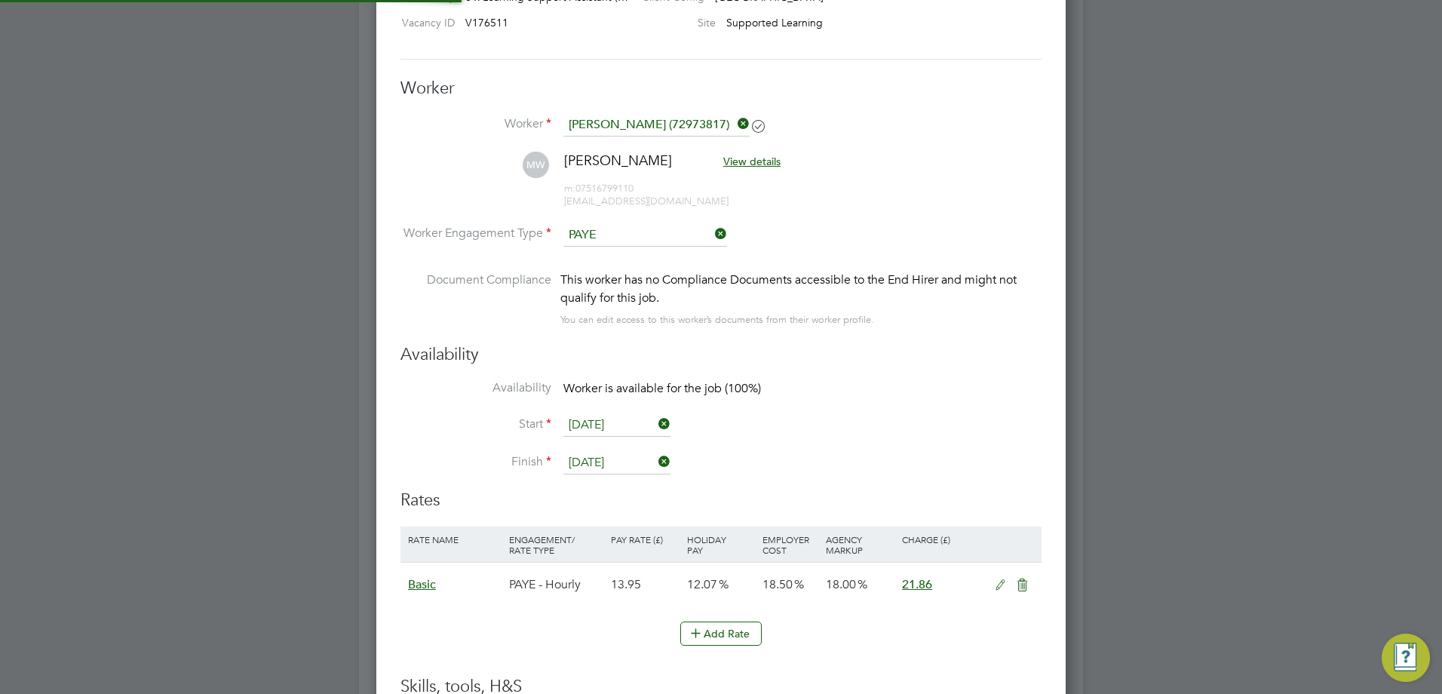
scroll to position [0, 0]
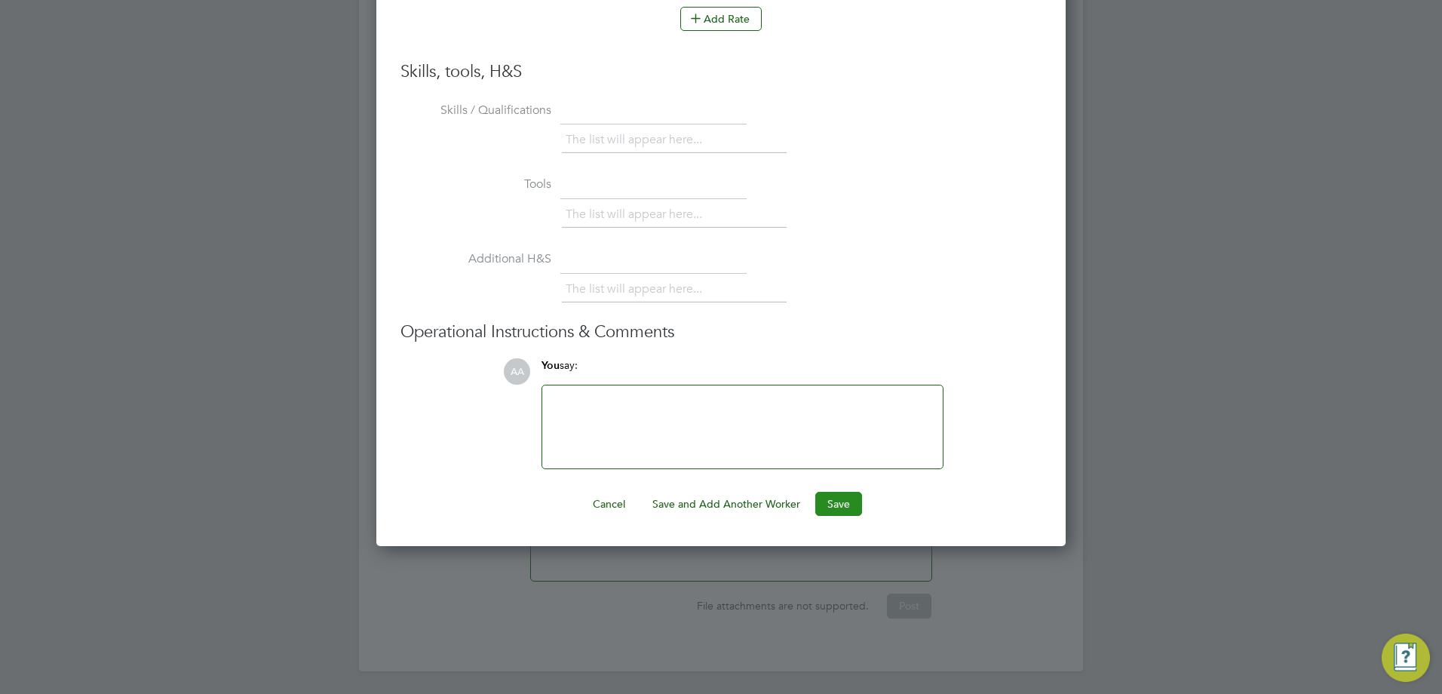
click at [856, 500] on button "Save" at bounding box center [838, 504] width 47 height 24
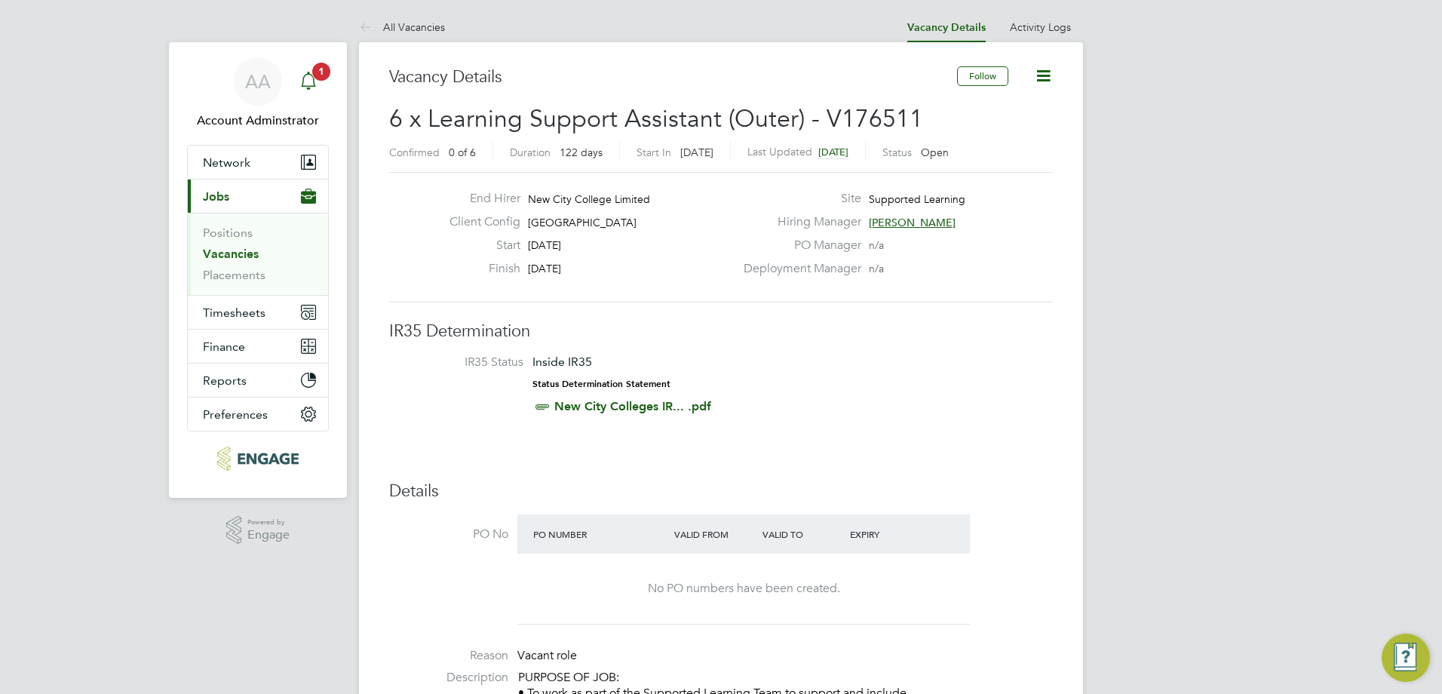
click at [317, 85] on icon "Main navigation" at bounding box center [308, 81] width 18 height 18
